Goal: Book appointment/travel/reservation

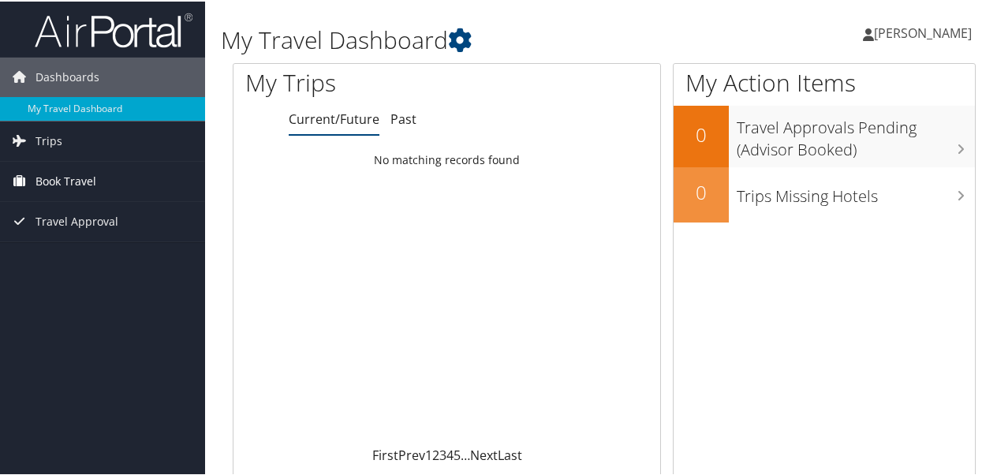
click at [118, 181] on link "Book Travel" at bounding box center [102, 179] width 205 height 39
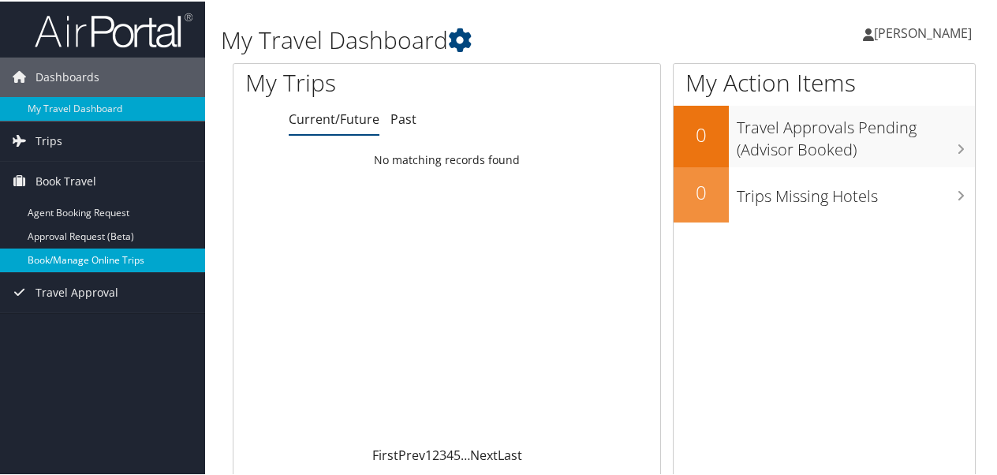
click at [102, 259] on link "Book/Manage Online Trips" at bounding box center [102, 259] width 205 height 24
